Goal: Task Accomplishment & Management: Complete application form

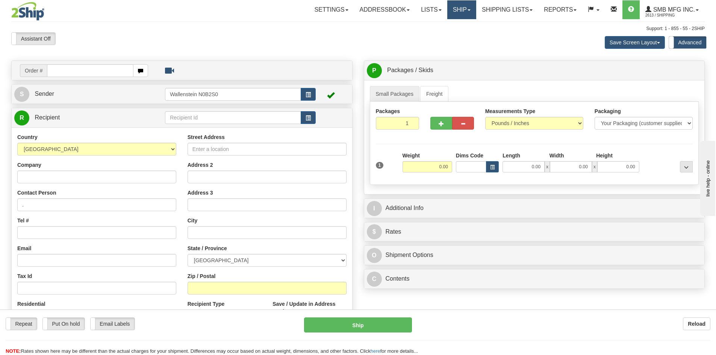
click at [463, 16] on link "Ship" at bounding box center [461, 9] width 29 height 19
click at [439, 23] on span "Ship Screen" at bounding box center [429, 26] width 29 height 6
click at [222, 148] on input "Street Address" at bounding box center [267, 149] width 159 height 13
click at [230, 118] on input "text" at bounding box center [233, 117] width 136 height 13
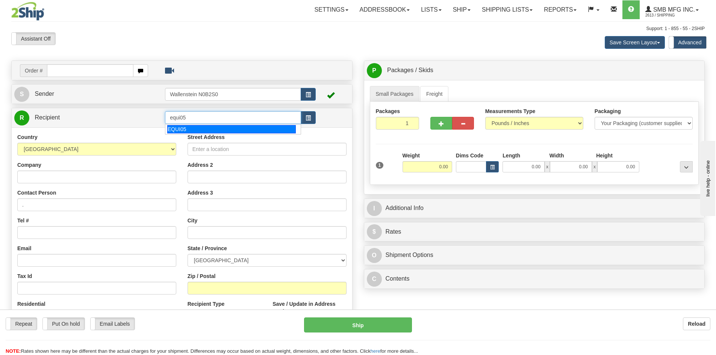
click at [218, 128] on div "EQUI05" at bounding box center [231, 129] width 129 height 8
type input "EQUI05"
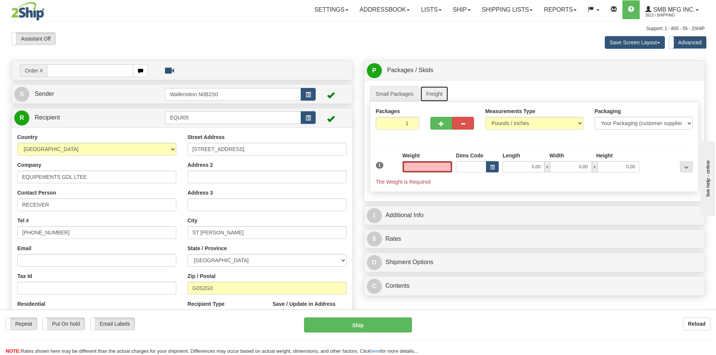
type input "0.00"
click at [433, 100] on link "Freight" at bounding box center [434, 94] width 29 height 16
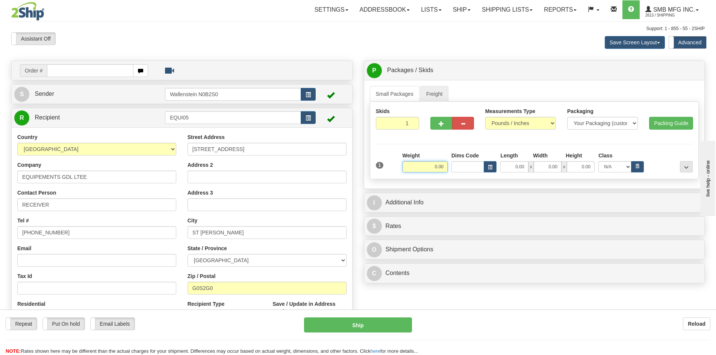
click at [417, 167] on input "0.00" at bounding box center [424, 166] width 45 height 11
type input "150.00"
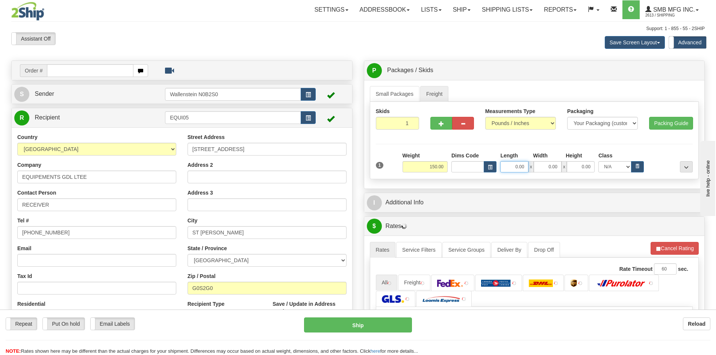
click at [517, 166] on input "0.00" at bounding box center [514, 166] width 28 height 11
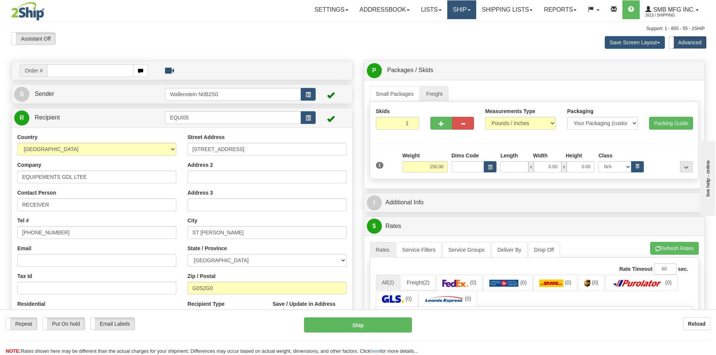
type input "0.00"
click at [464, 14] on link "Ship" at bounding box center [461, 9] width 29 height 19
click at [432, 23] on span "Ship Screen" at bounding box center [429, 26] width 29 height 6
